Goal: Transaction & Acquisition: Subscribe to service/newsletter

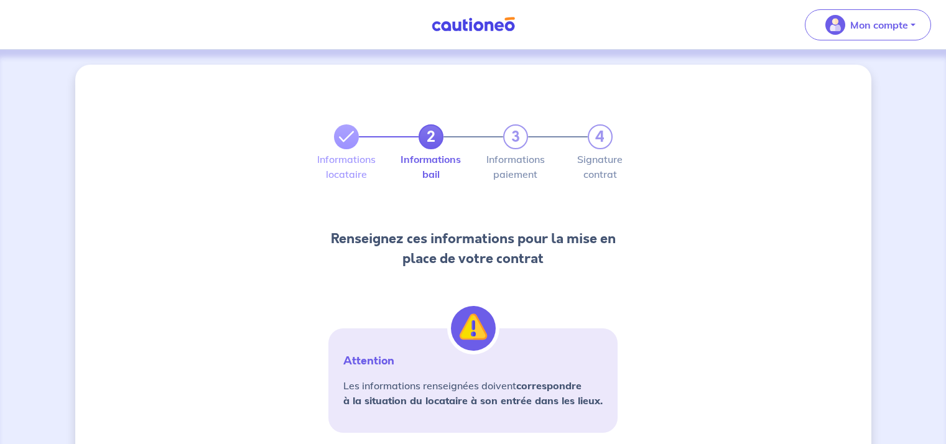
select select "FR"
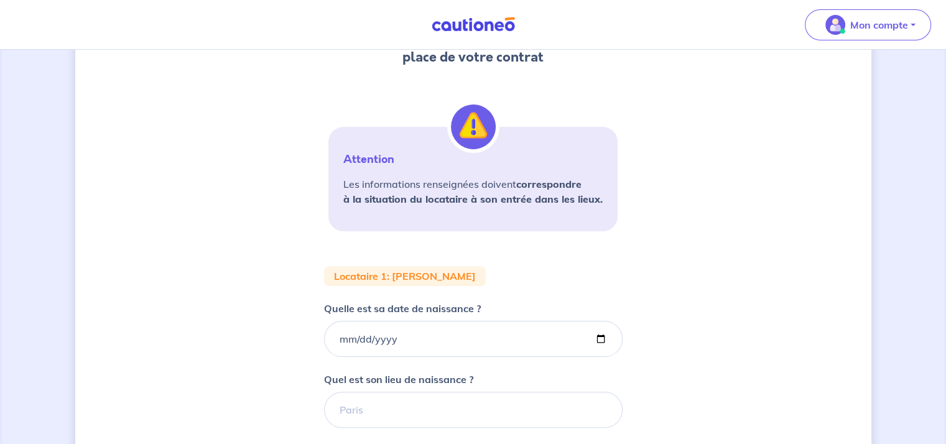
scroll to position [264, 0]
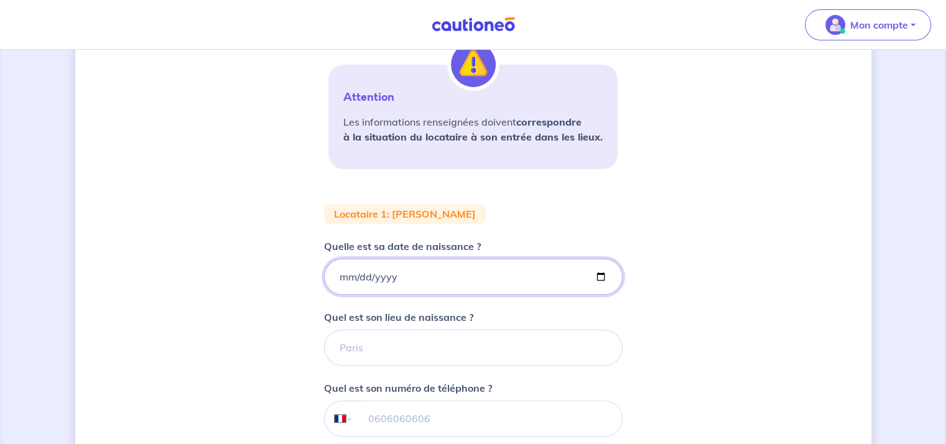
click at [337, 276] on input "Quelle est sa date de naissance ?" at bounding box center [473, 277] width 299 height 36
type input "[DATE]"
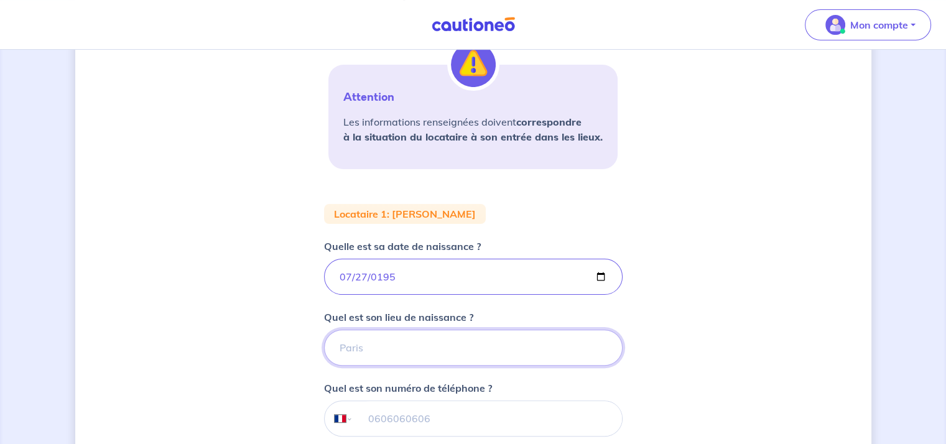
click at [403, 350] on input "Quel est son lieu de naissance ?" at bounding box center [473, 348] width 299 height 36
type input "JEUMONT"
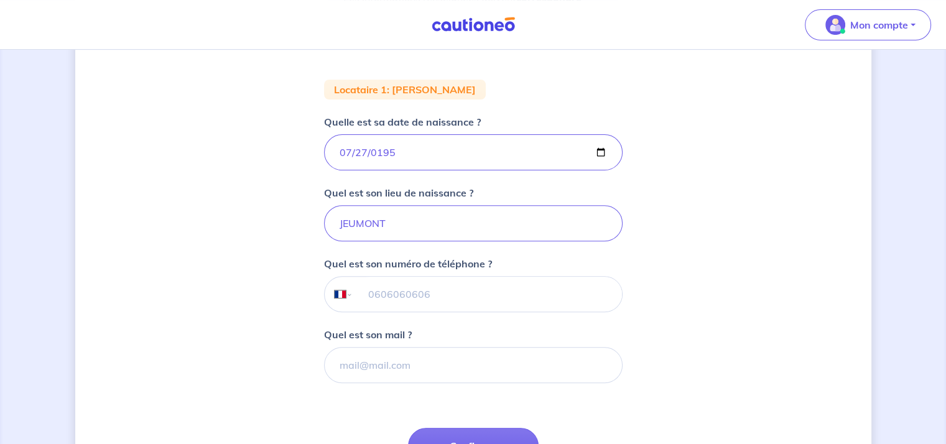
click at [438, 296] on input "tel" at bounding box center [487, 294] width 269 height 35
paste input "06 88 16 53 55"
type input "06 88 16 53 55"
click at [427, 368] on input "Quel est son mail ?" at bounding box center [473, 365] width 299 height 36
paste input "[EMAIL_ADDRESS][DOMAIN_NAME]"
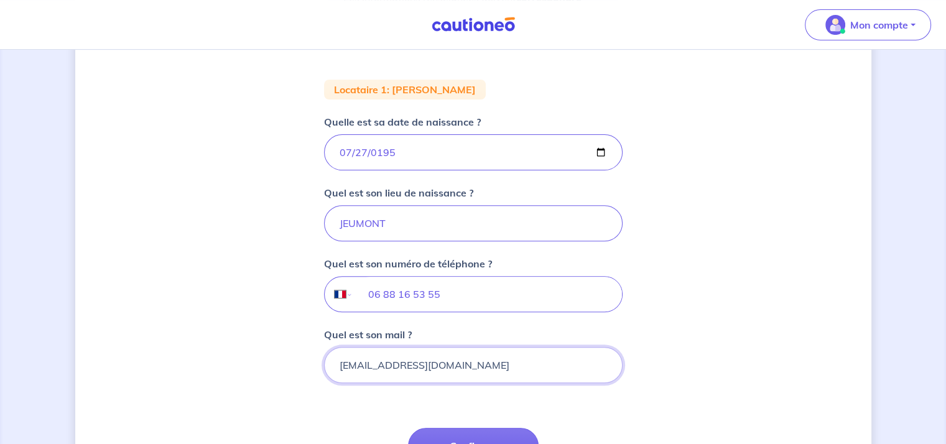
type input "[EMAIL_ADDRESS][DOMAIN_NAME]"
click at [652, 350] on div "2 3 4 Informations locataire Informations bail Informations paiement Signature …" at bounding box center [473, 115] width 796 height 878
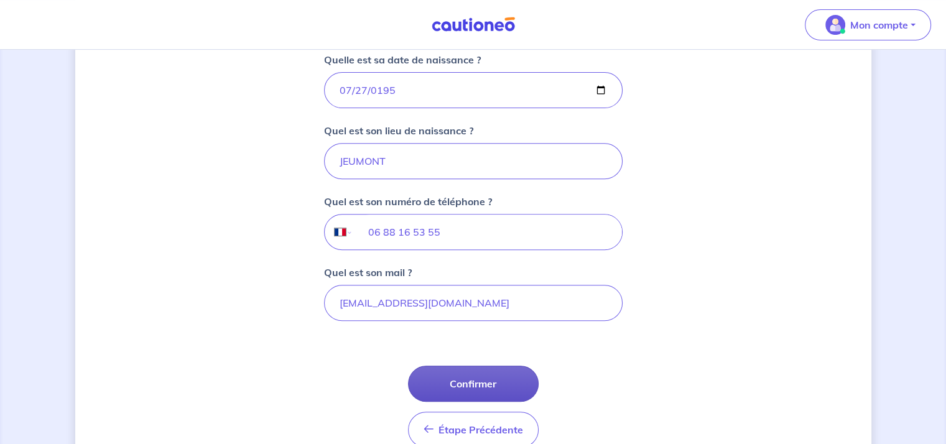
click at [502, 378] on button "Confirmer" at bounding box center [473, 384] width 131 height 36
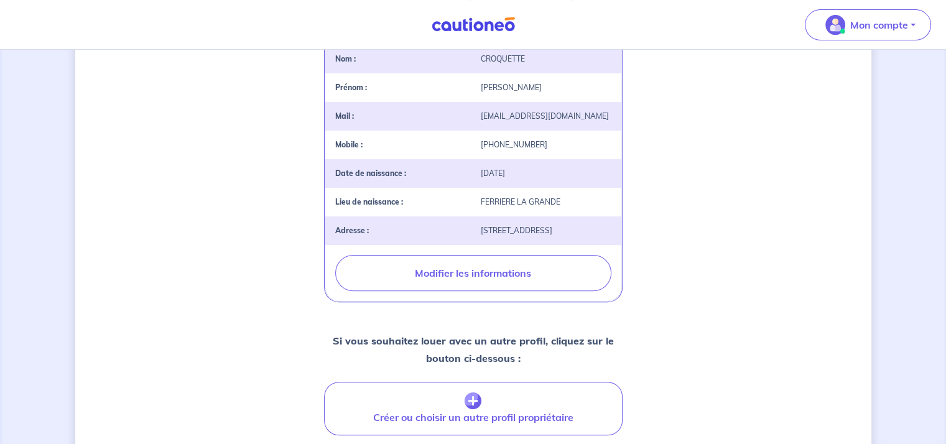
scroll to position [373, 0]
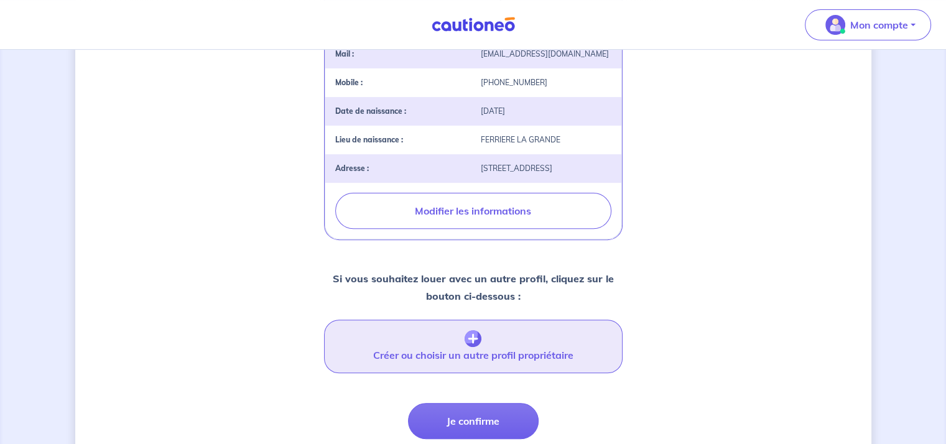
click at [501, 366] on button "Créer ou choisir un autre profil propriétaire" at bounding box center [473, 347] width 299 height 54
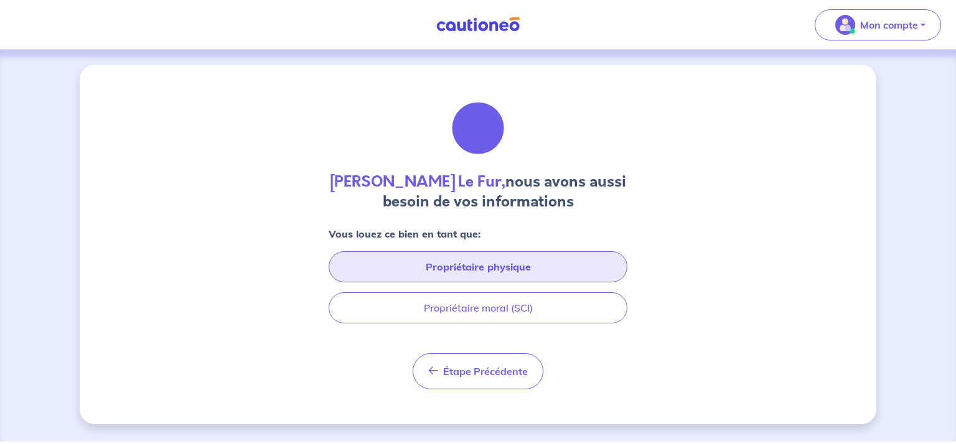
click at [486, 261] on button "Propriétaire physique" at bounding box center [477, 266] width 299 height 31
select select "FR"
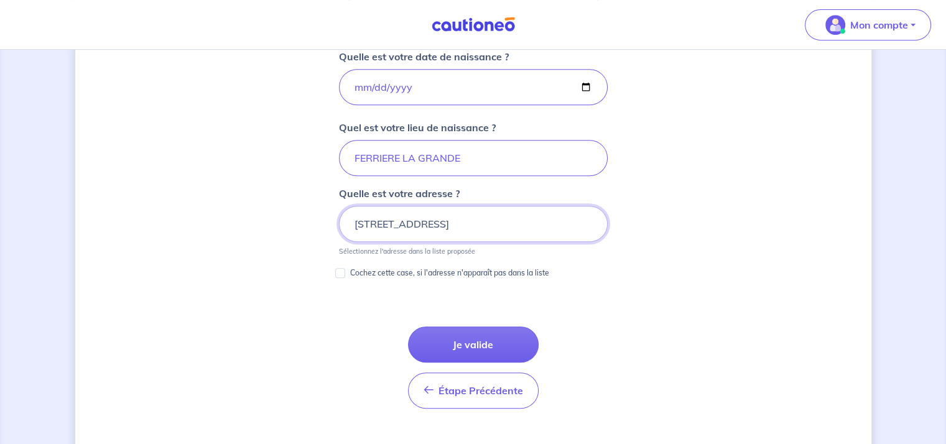
scroll to position [639, 0]
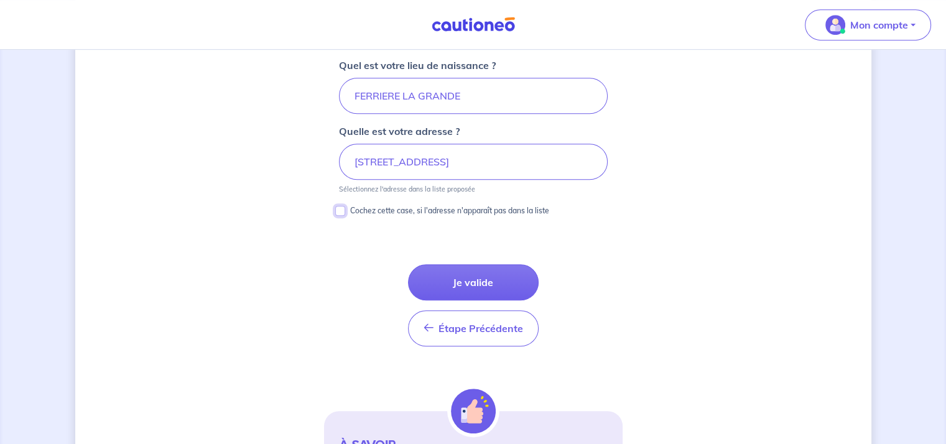
click at [338, 208] on input "Cochez cette case, si l'adresse n'apparaît pas dans la liste" at bounding box center [340, 211] width 10 height 10
checkbox input "true"
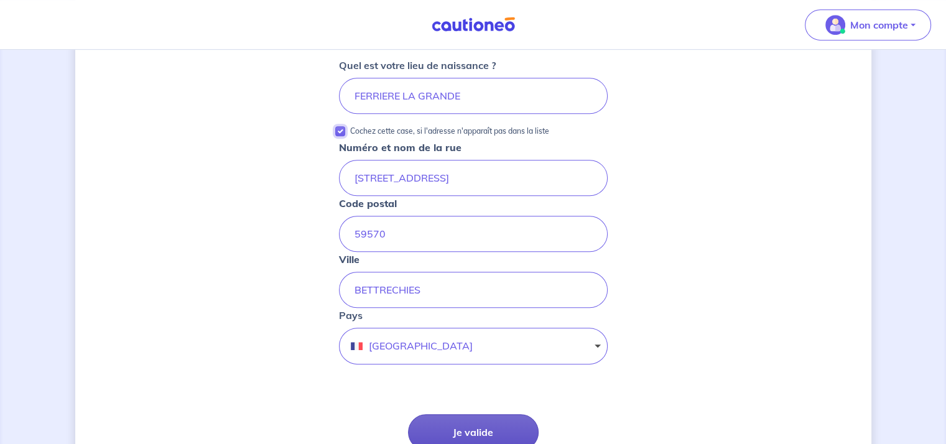
scroll to position [763, 0]
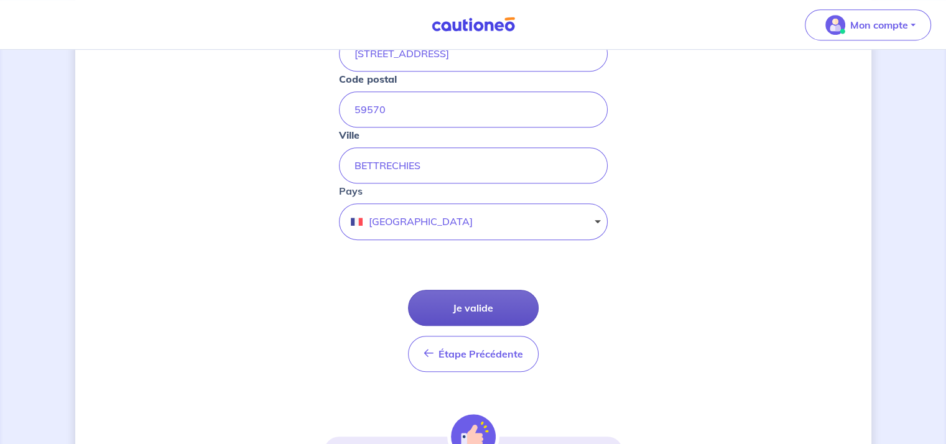
click at [480, 306] on button "Je valide" at bounding box center [473, 308] width 131 height 36
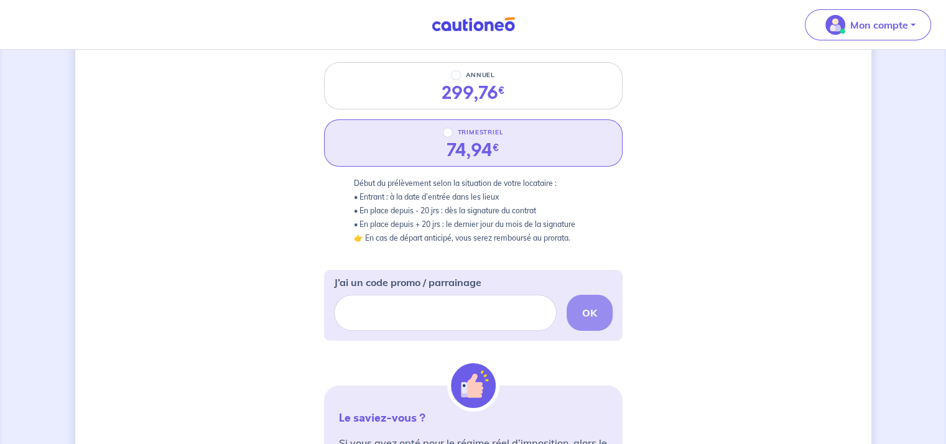
scroll to position [62, 0]
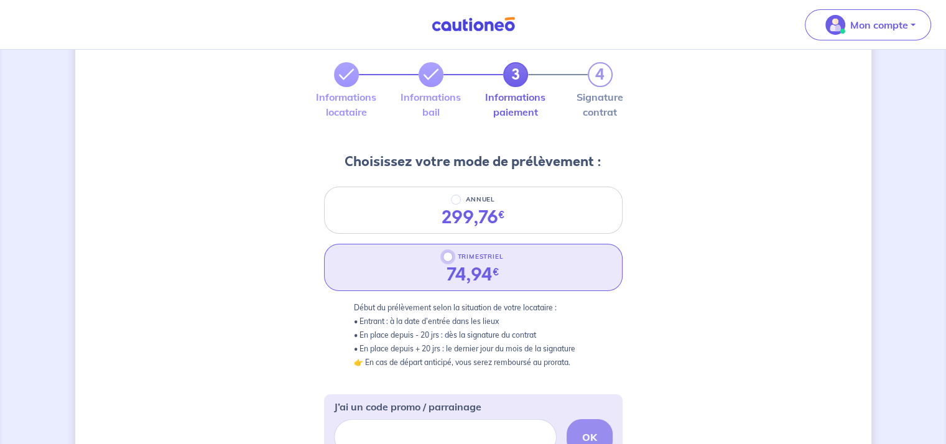
click at [448, 260] on input "TRIMESTRIEL" at bounding box center [448, 257] width 10 height 10
radio input "true"
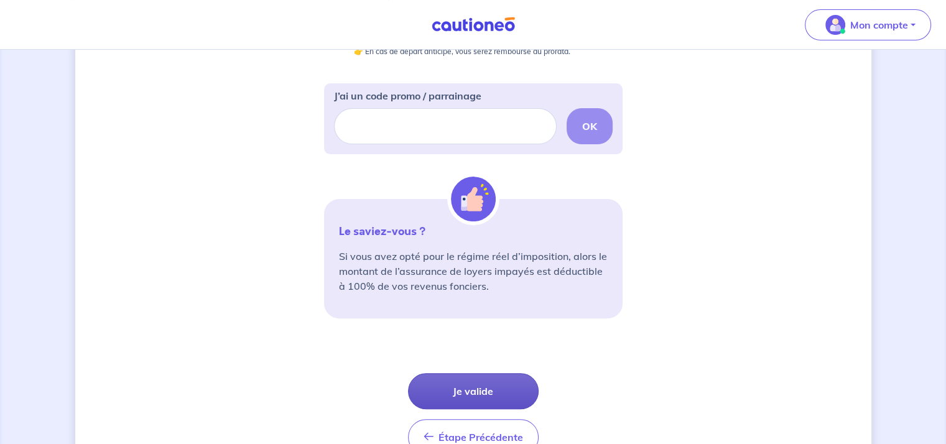
scroll to position [443, 0]
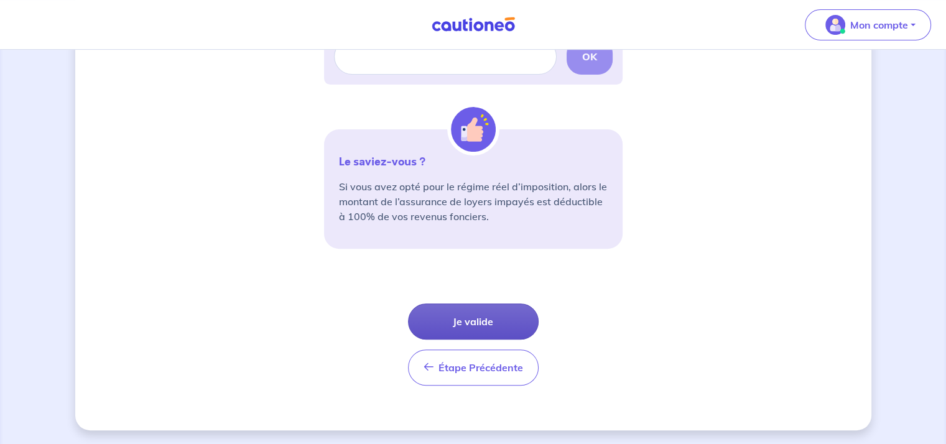
click at [517, 317] on button "Je valide" at bounding box center [473, 322] width 131 height 36
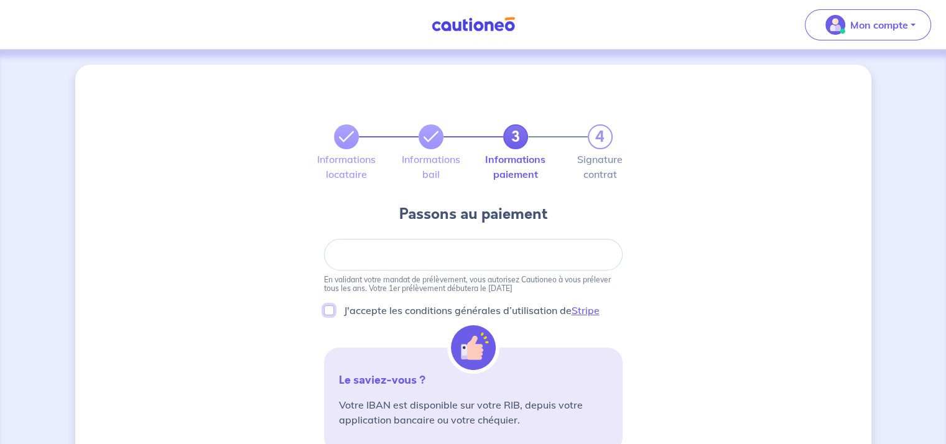
click at [330, 305] on input "J'accepte les conditions générales d’utilisation de Stripe" at bounding box center [329, 310] width 10 height 10
checkbox input "true"
click at [435, 262] on div at bounding box center [473, 255] width 299 height 32
click at [674, 271] on div "3 4 Informations locataire Informations bail Informations paiement Signature co…" at bounding box center [473, 421] width 796 height 713
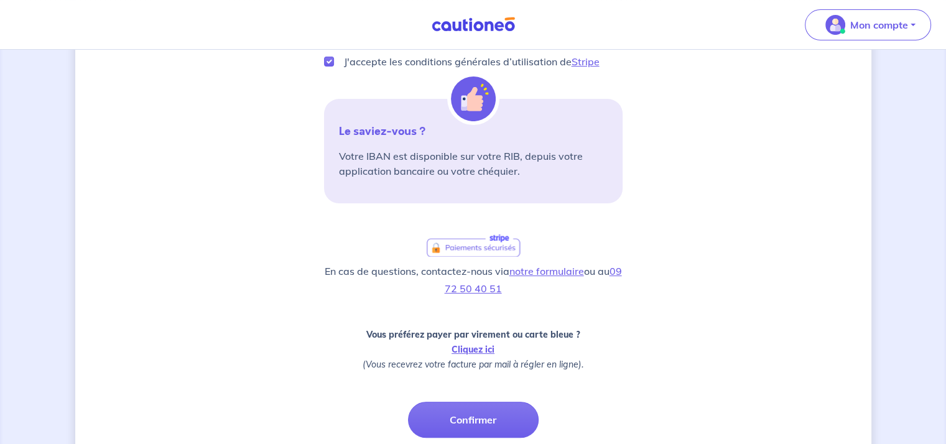
scroll to position [347, 0]
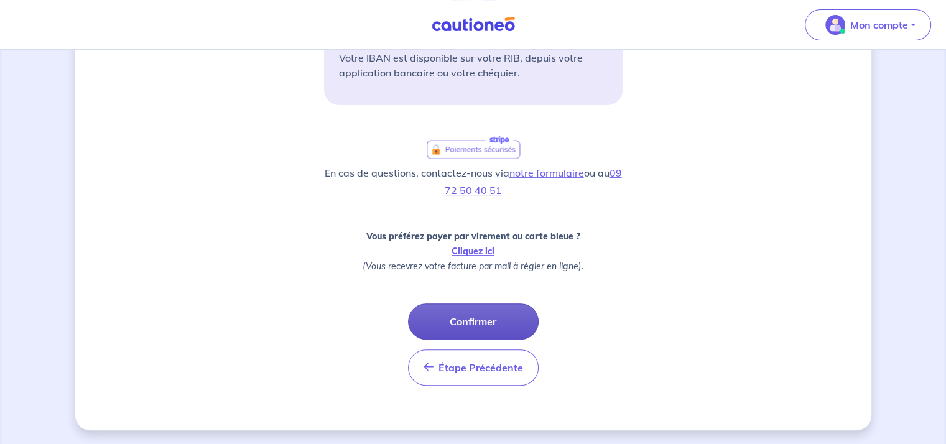
click at [491, 319] on button "Confirmer" at bounding box center [473, 322] width 131 height 36
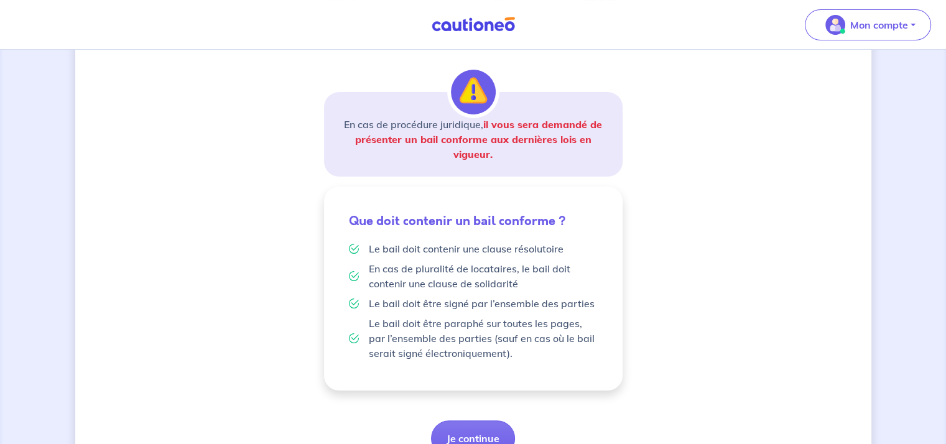
scroll to position [239, 0]
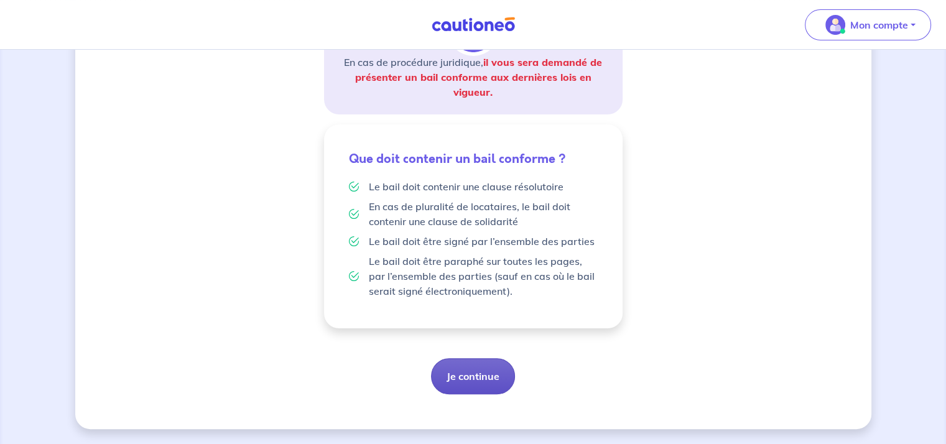
click at [480, 380] on button "Je continue" at bounding box center [473, 376] width 84 height 36
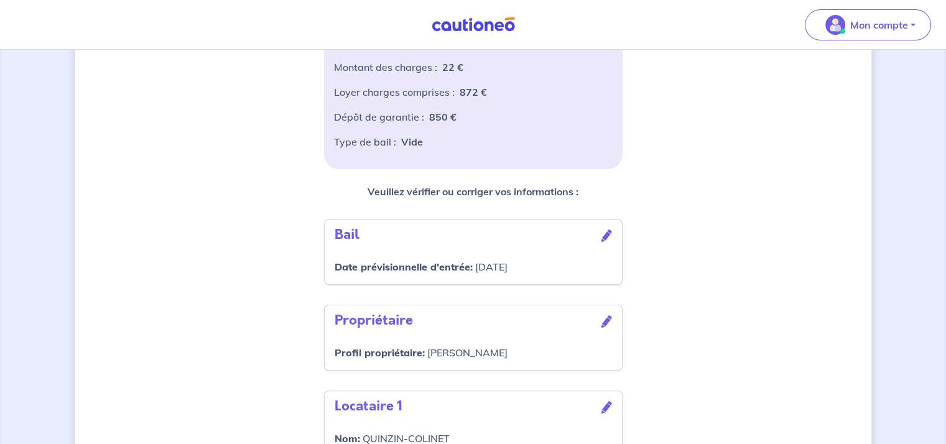
scroll to position [373, 0]
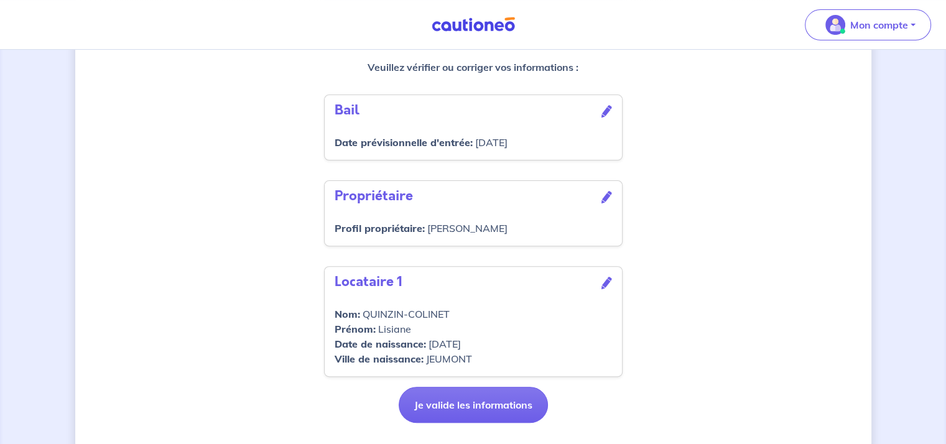
click at [603, 203] on icon at bounding box center [607, 197] width 11 height 12
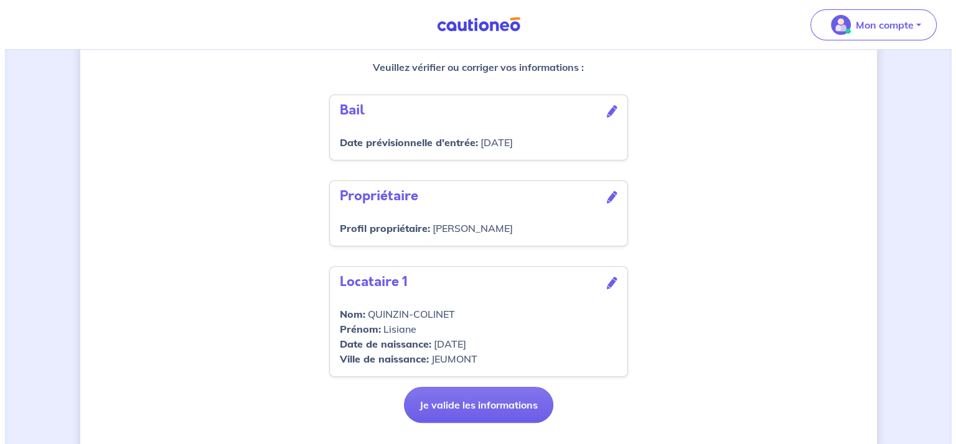
scroll to position [311, 0]
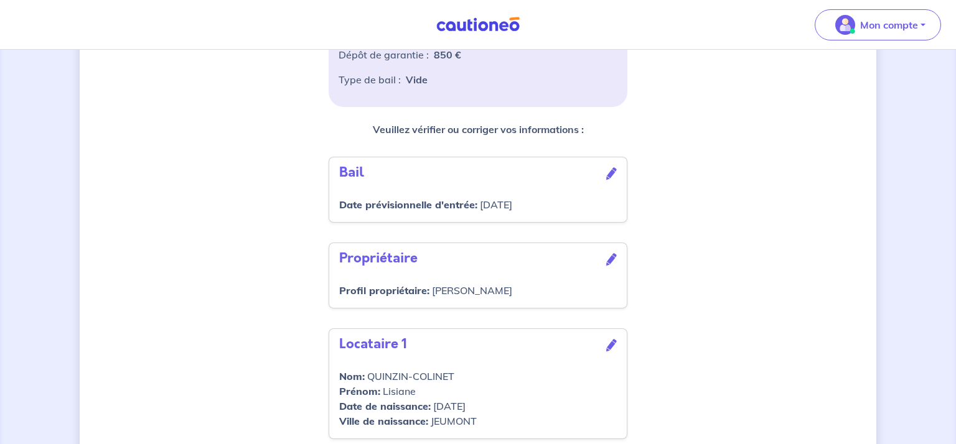
select select "FR"
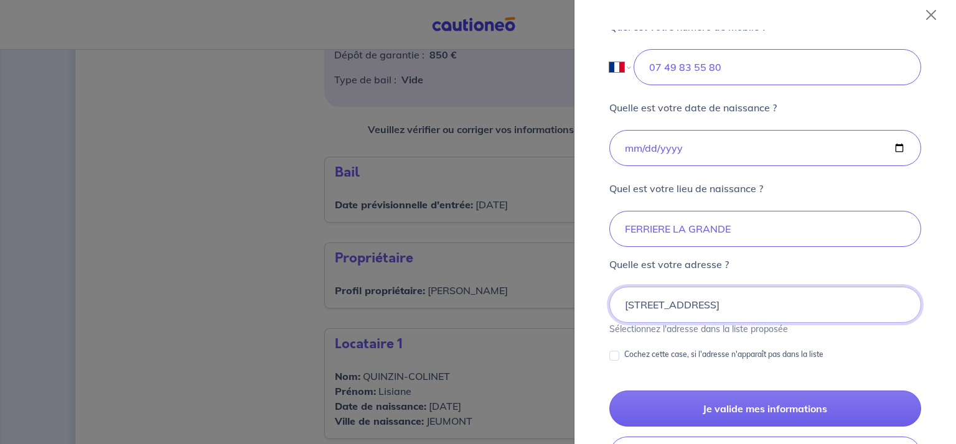
scroll to position [747, 0]
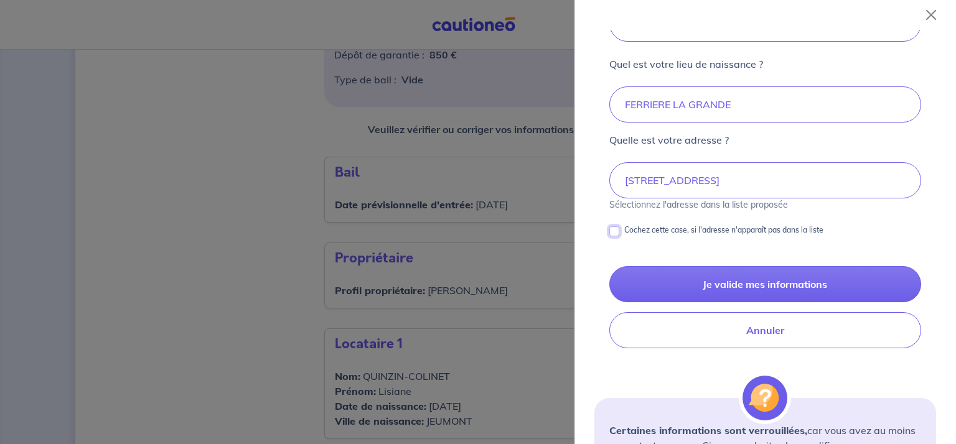
click at [616, 228] on input "Cochez cette case, si l'adresse n'apparaît pas dans la liste" at bounding box center [614, 231] width 10 height 10
checkbox input "true"
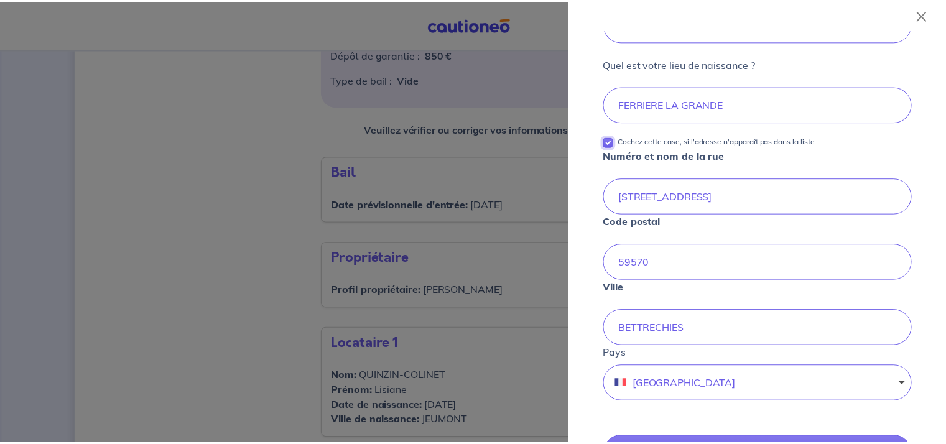
scroll to position [871, 0]
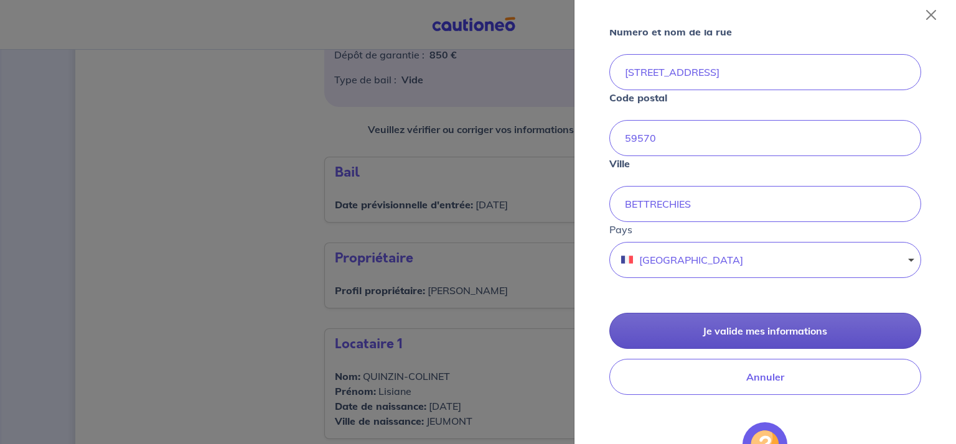
click at [768, 328] on button "Je valide mes informations" at bounding box center [765, 331] width 312 height 36
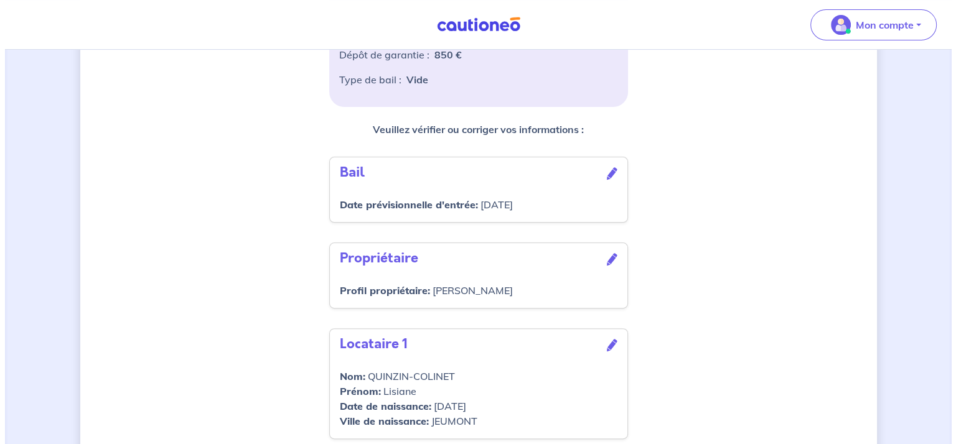
scroll to position [416, 0]
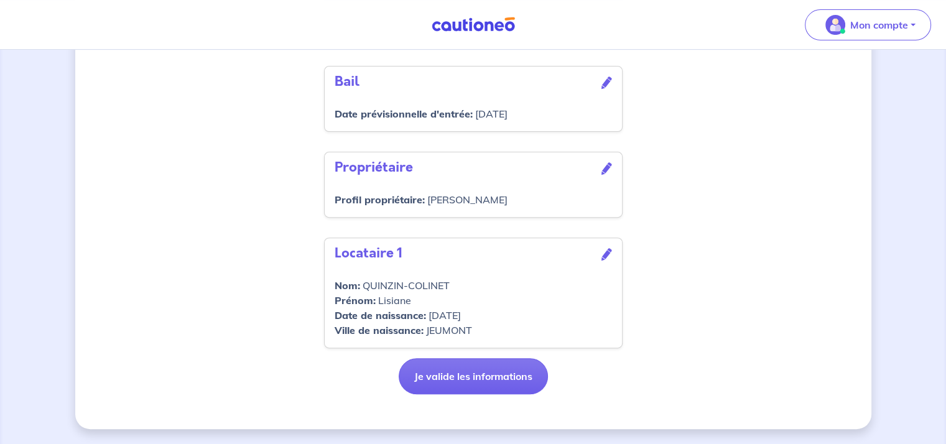
click at [610, 256] on icon at bounding box center [607, 254] width 11 height 12
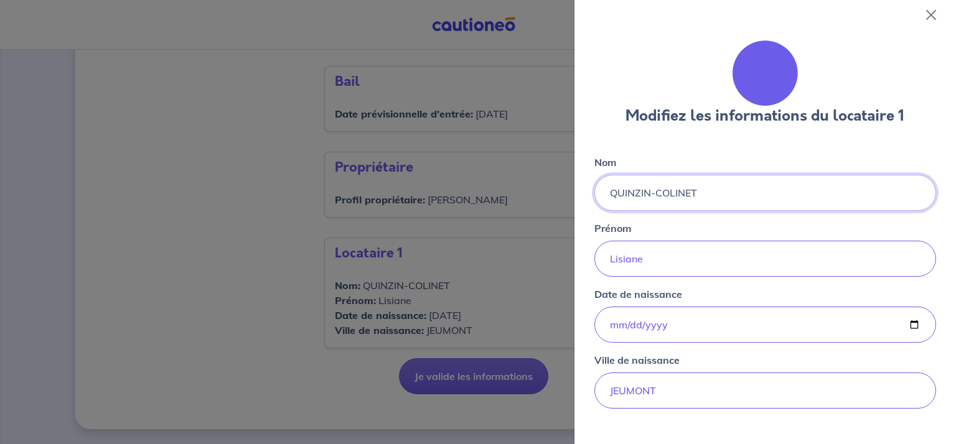
drag, startPoint x: 656, startPoint y: 191, endPoint x: 541, endPoint y: 197, distance: 114.6
click at [542, 197] on body "Mon compte Me déconnecter 4 Informations locataire Informations bail Informatio…" at bounding box center [478, 21] width 956 height 846
type input "COLINET"
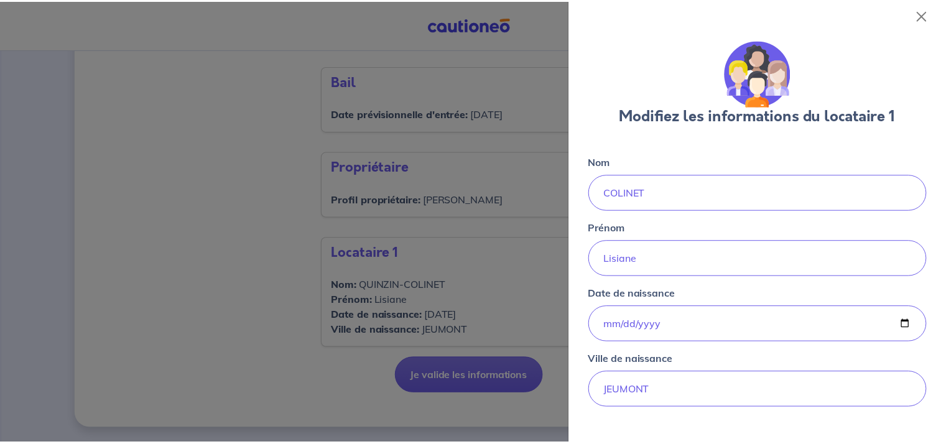
scroll to position [100, 0]
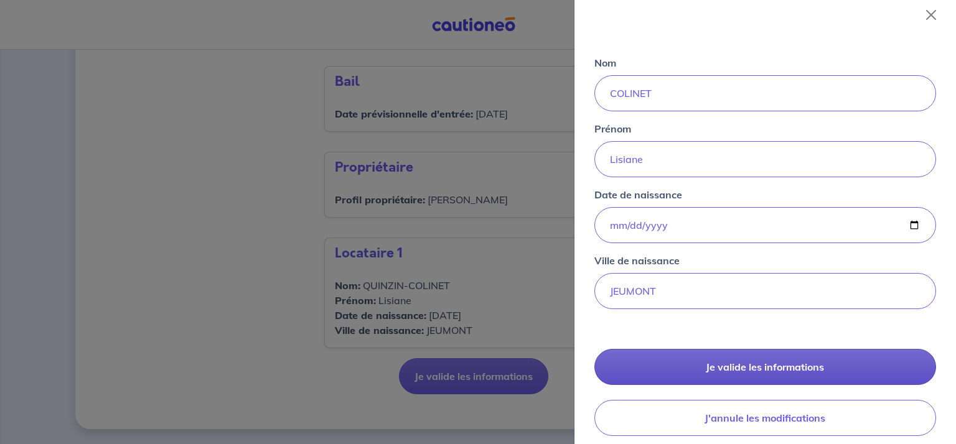
click at [774, 360] on button "Je valide les informations" at bounding box center [765, 367] width 342 height 36
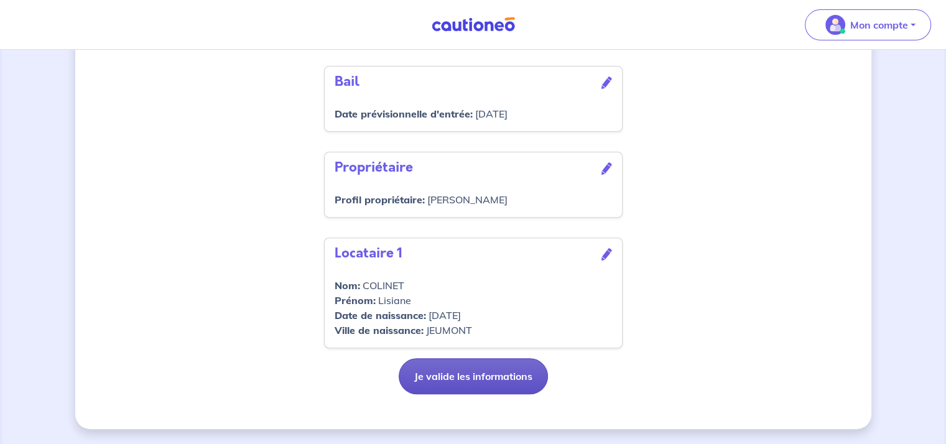
click at [478, 379] on button "Je valide les informations" at bounding box center [473, 376] width 149 height 36
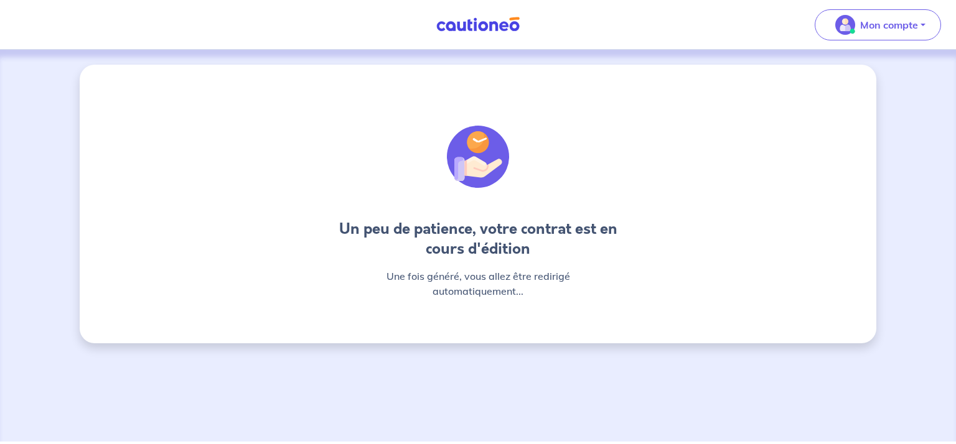
click at [420, 141] on div at bounding box center [477, 157] width 299 height 124
click at [490, 167] on img at bounding box center [478, 157] width 62 height 62
click at [496, 19] on img at bounding box center [477, 25] width 93 height 16
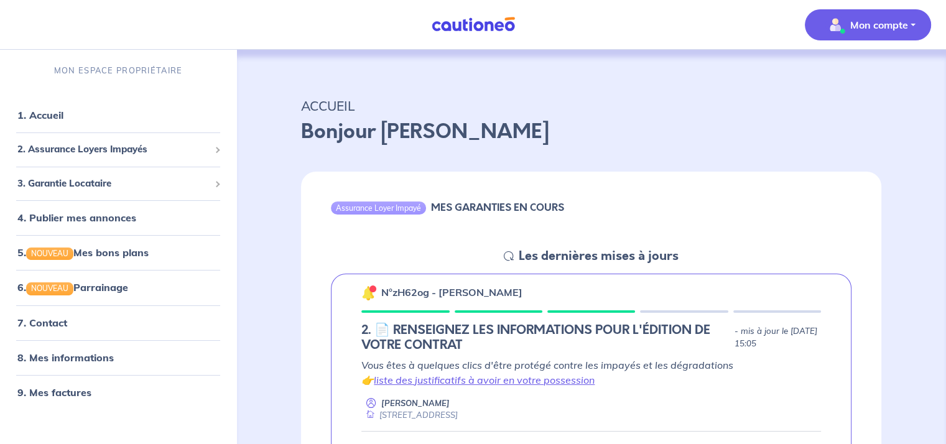
click at [834, 39] on button "Mon compte" at bounding box center [868, 24] width 126 height 31
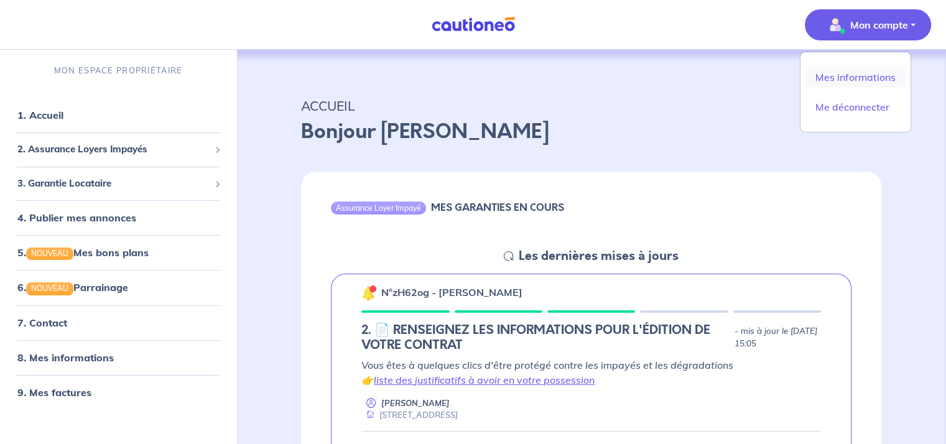
click at [840, 77] on link "Mes informations" at bounding box center [856, 77] width 100 height 20
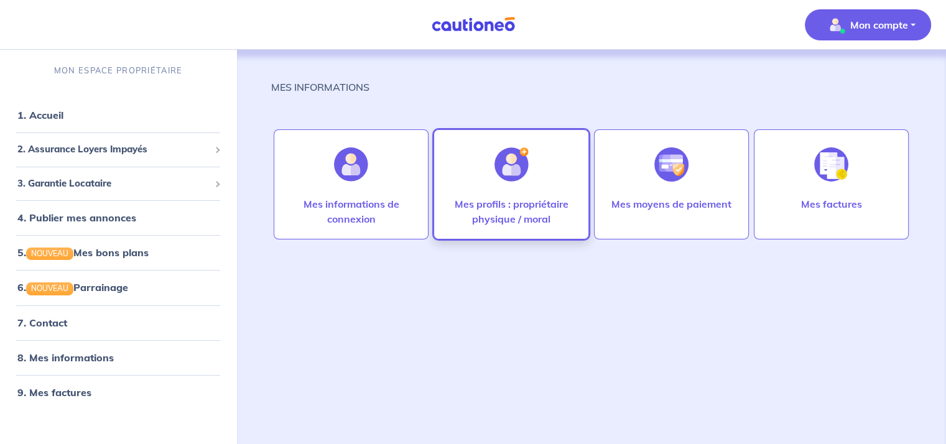
click at [537, 214] on p "Mes profils : propriétaire physique / moral" at bounding box center [511, 212] width 129 height 30
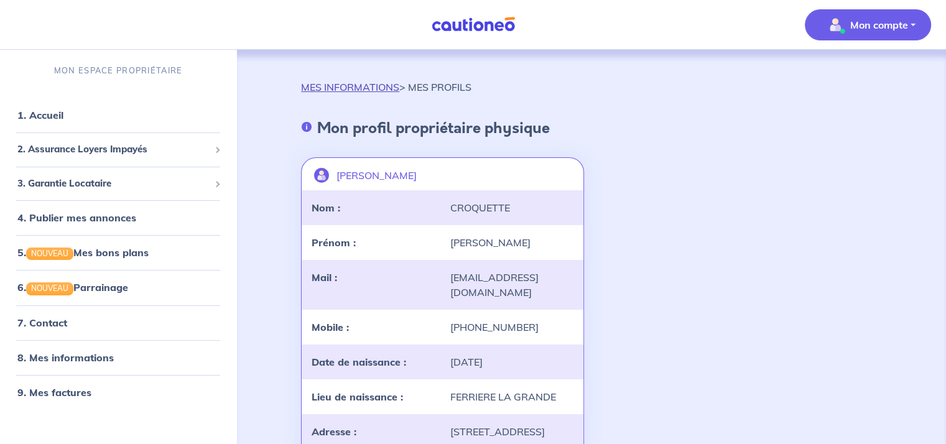
click at [352, 84] on link "MES INFORMATIONS" at bounding box center [350, 87] width 98 height 12
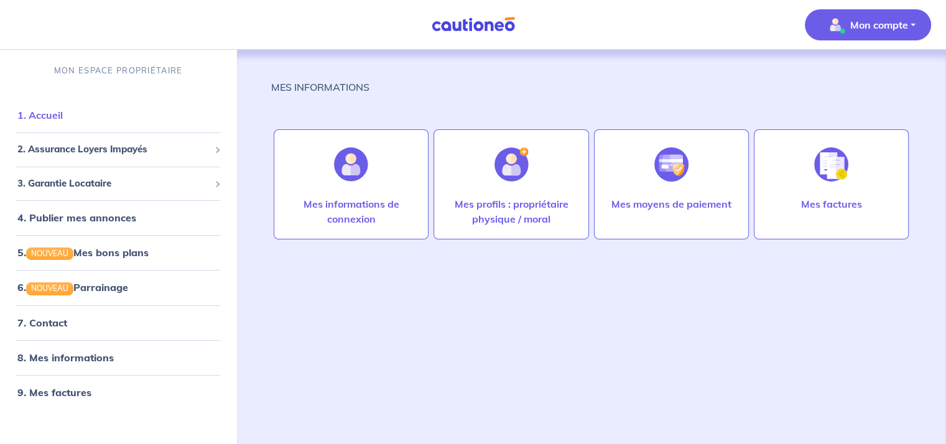
click at [63, 111] on link "1. Accueil" at bounding box center [39, 115] width 45 height 12
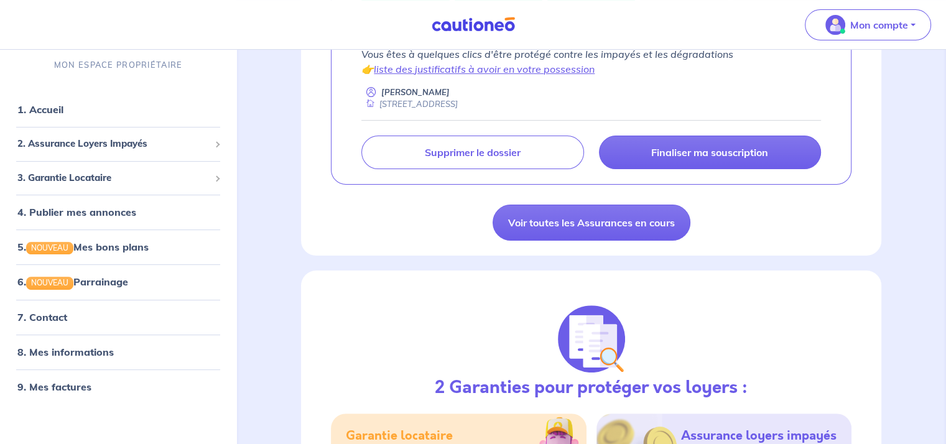
scroll to position [187, 0]
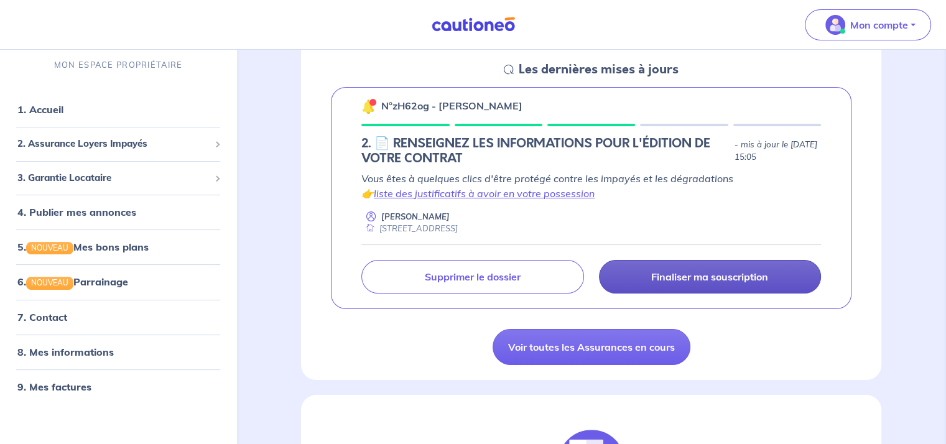
click at [744, 266] on link "Finaliser ma souscription" at bounding box center [710, 277] width 222 height 34
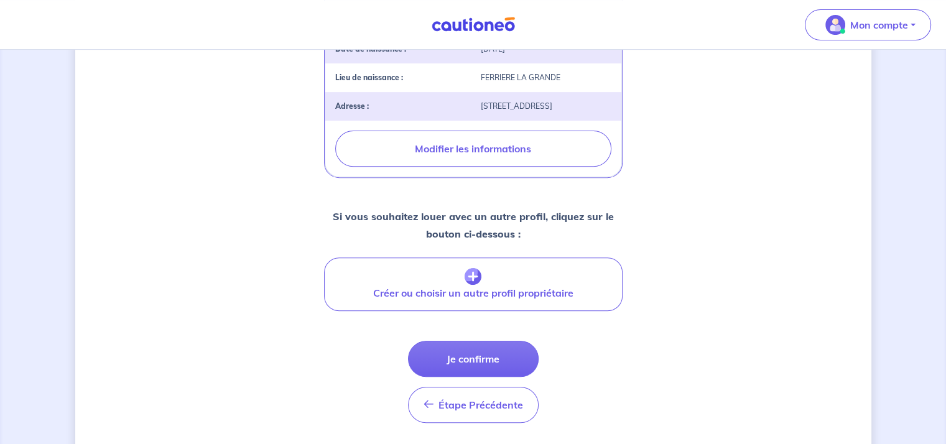
scroll to position [498, 0]
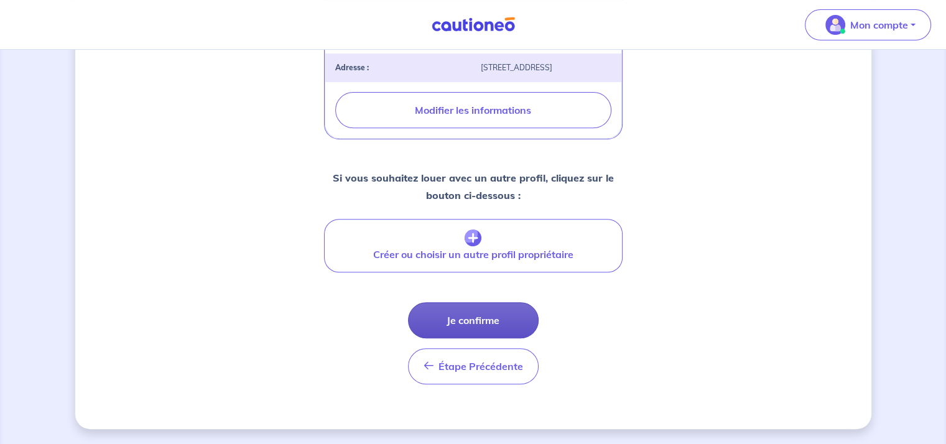
click at [515, 313] on button "Je confirme" at bounding box center [473, 320] width 131 height 36
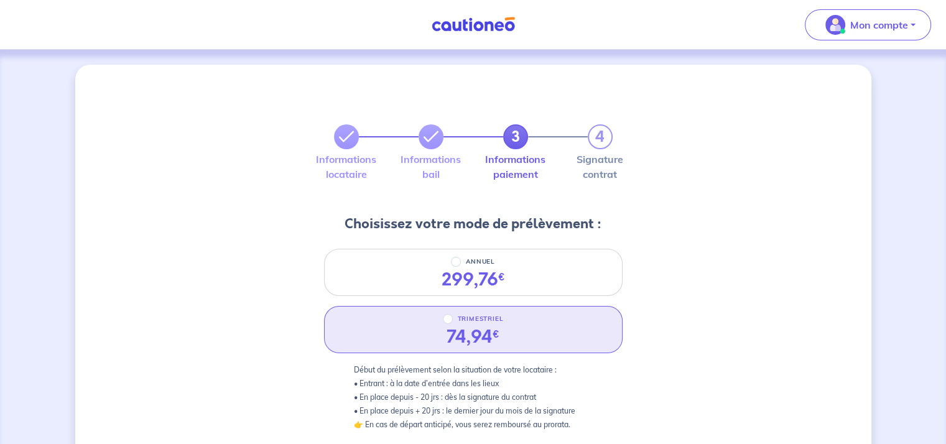
click at [446, 324] on div "TRIMESTRIEL" at bounding box center [473, 319] width 61 height 15
radio input "true"
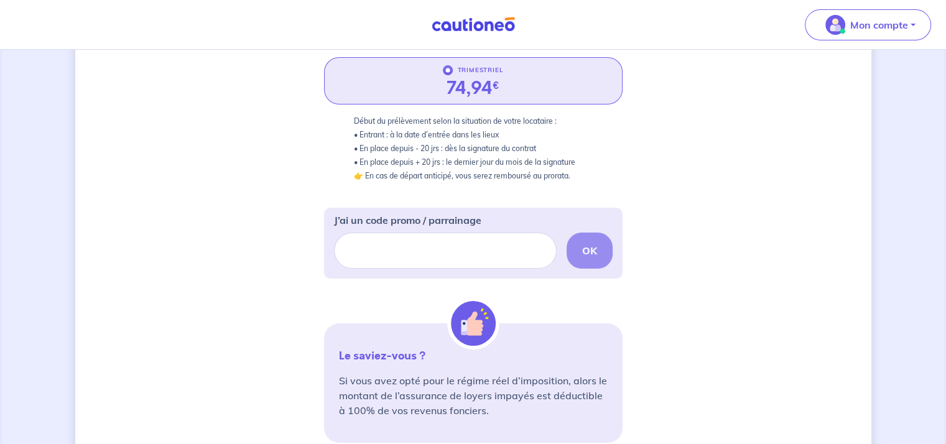
click at [590, 253] on div "OK" at bounding box center [473, 251] width 279 height 36
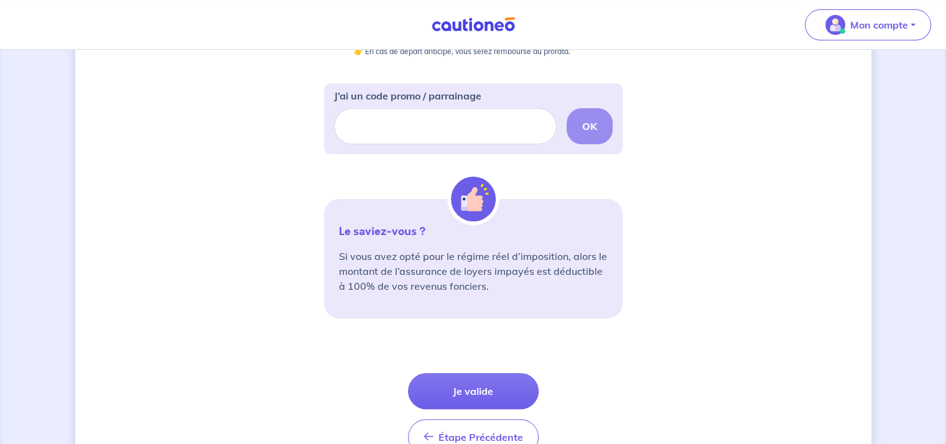
scroll to position [435, 0]
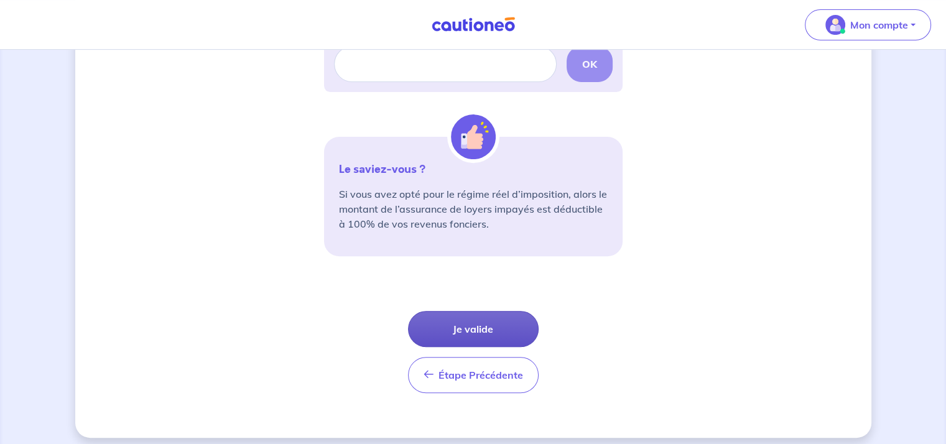
click at [498, 317] on button "Je valide" at bounding box center [473, 329] width 131 height 36
